Goal: Task Accomplishment & Management: Manage account settings

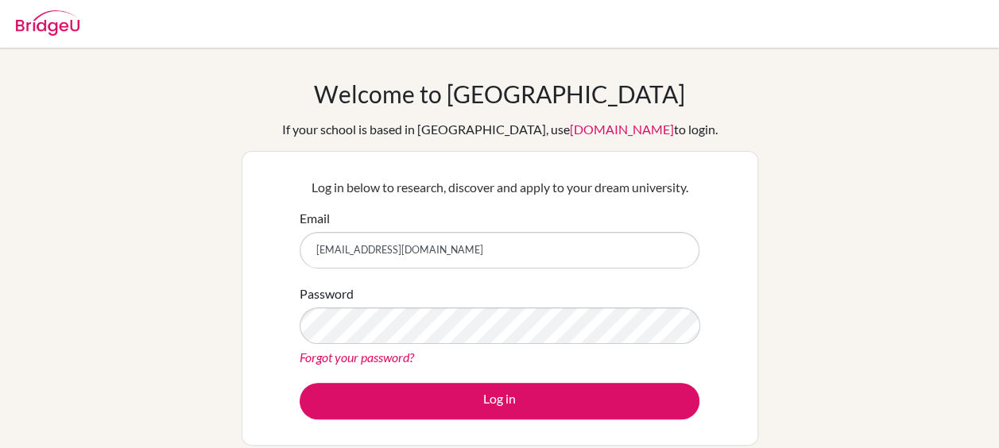
scroll to position [215, 0]
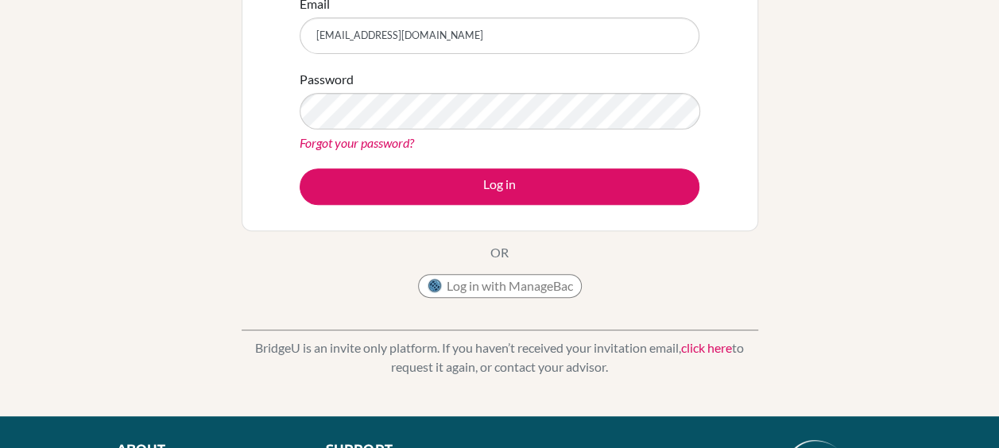
type input "[EMAIL_ADDRESS][DOMAIN_NAME]"
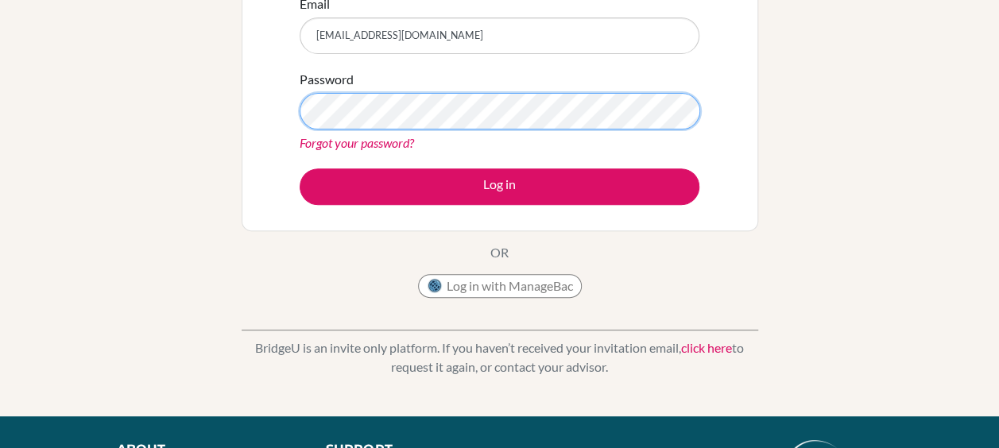
click at [300, 169] on button "Log in" at bounding box center [500, 187] width 400 height 37
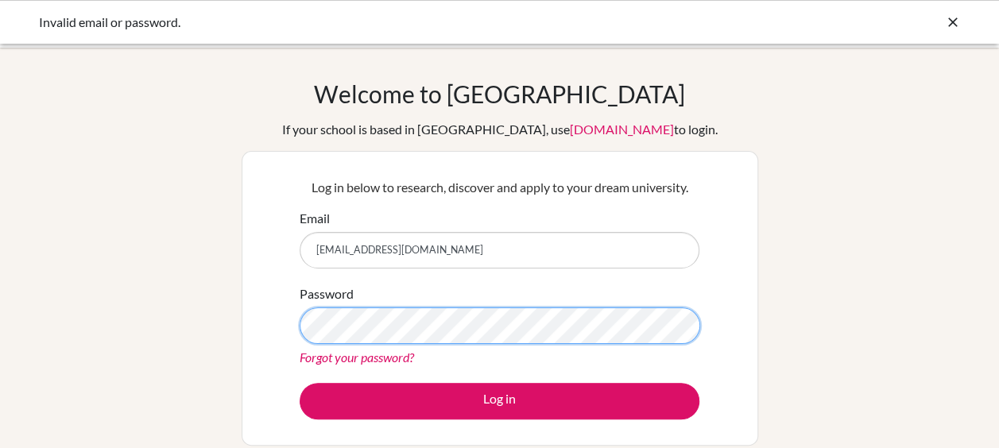
click at [300, 383] on button "Log in" at bounding box center [500, 401] width 400 height 37
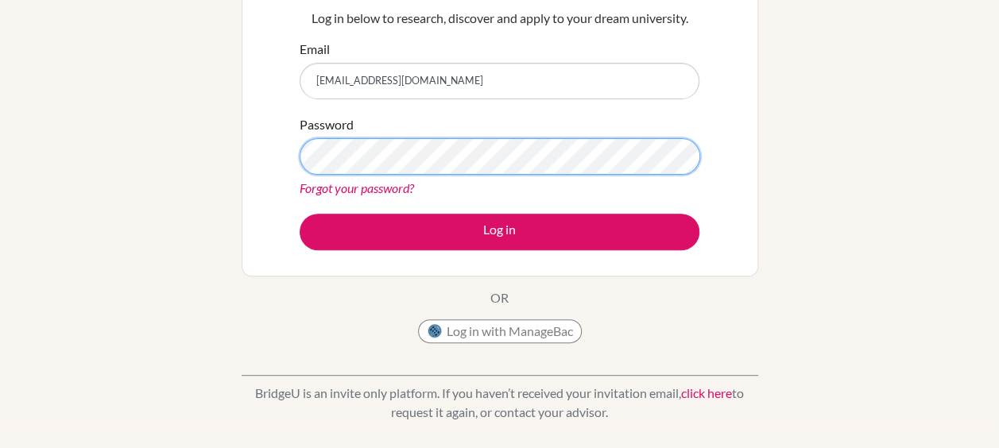
scroll to position [171, 0]
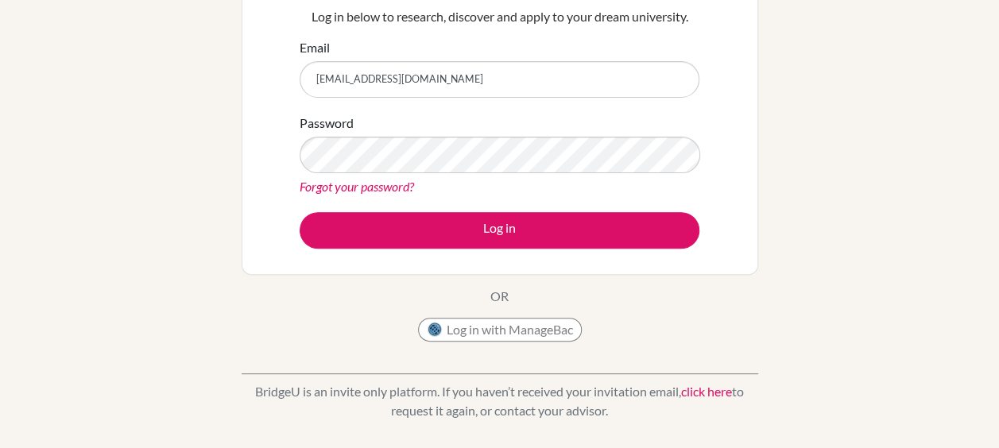
click at [351, 191] on link "Forgot your password?" at bounding box center [357, 186] width 114 height 15
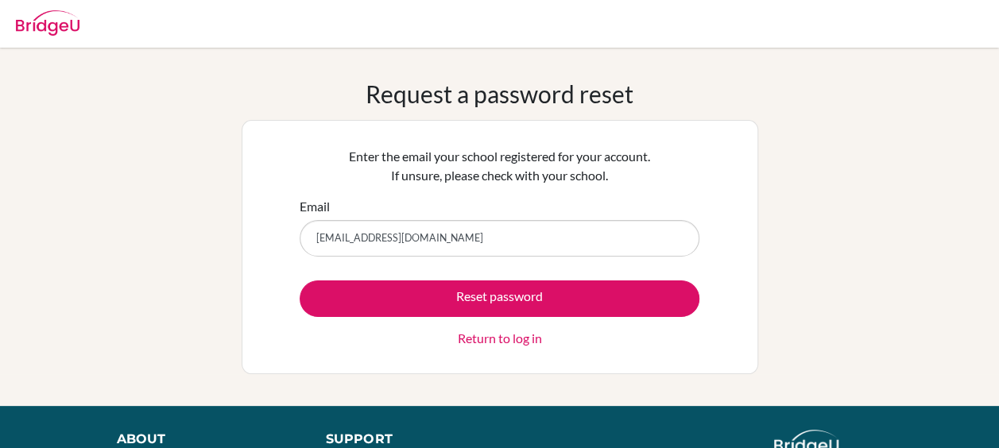
type input "jedhapat5@gmail.com"
click at [300, 281] on button "Reset password" at bounding box center [500, 299] width 400 height 37
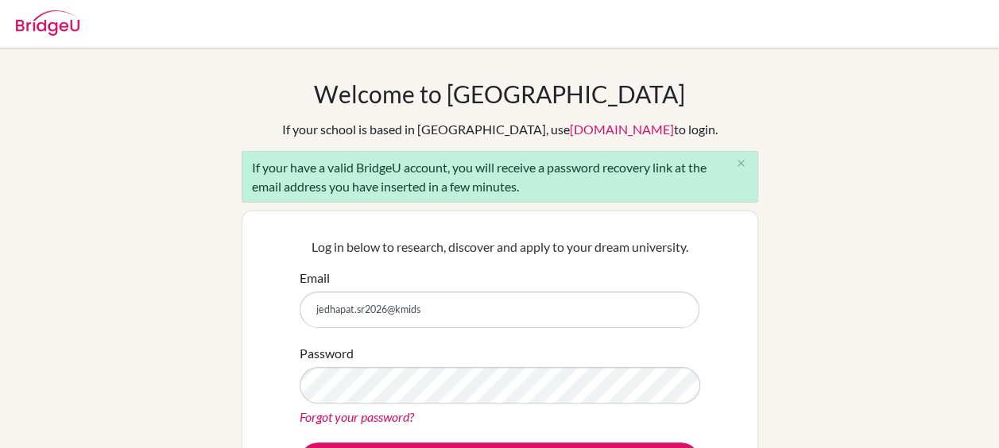
type input "jedhapat.sr2026@kmids.ac.th"
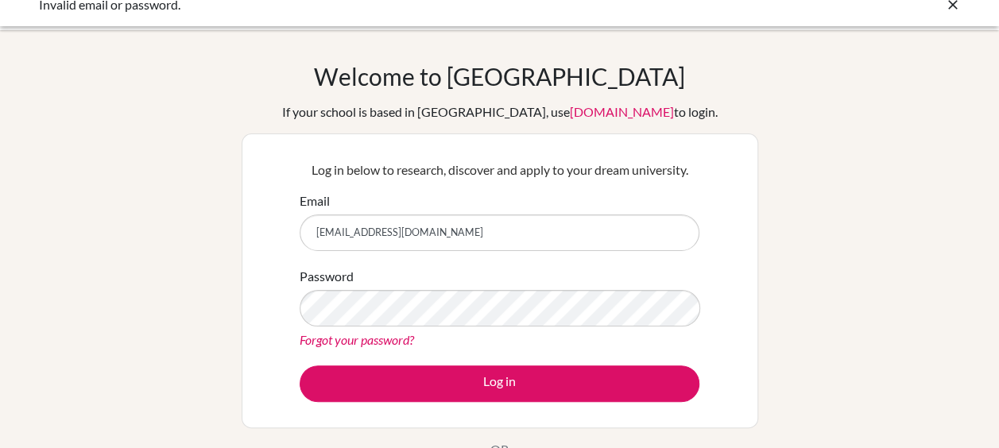
scroll to position [18, 0]
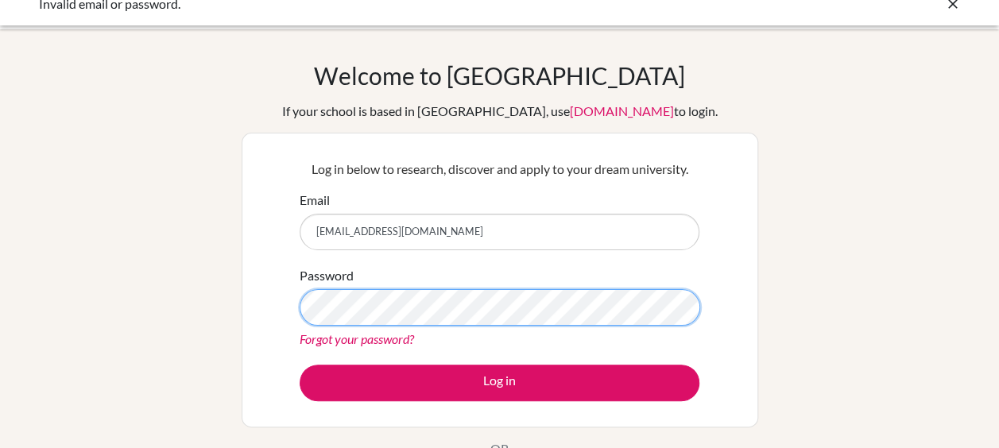
click at [300, 365] on button "Log in" at bounding box center [500, 383] width 400 height 37
